Goal: Information Seeking & Learning: Learn about a topic

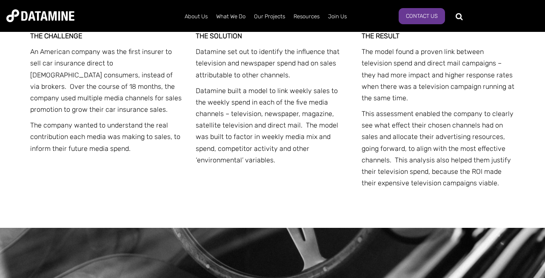
scroll to position [511, 0]
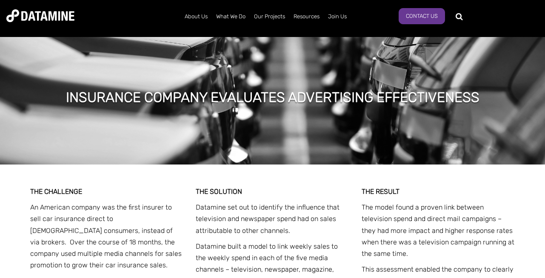
scroll to position [409, 0]
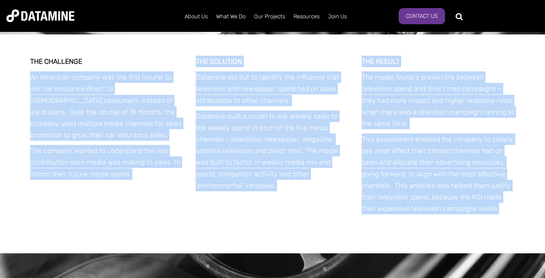
drag, startPoint x: 22, startPoint y: 74, endPoint x: 86, endPoint y: 108, distance: 72.4
click at [247, 152] on div "THE CHALLENGE An American company was the first insurer to sell car insurance d…" at bounding box center [272, 143] width 545 height 219
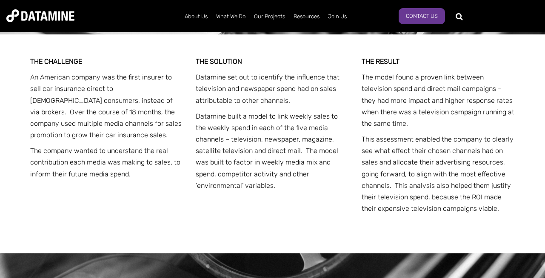
click at [127, 51] on div "THE CHALLENGE An American company was the first insurer to sell car insurance d…" at bounding box center [272, 143] width 485 height 219
